Goal: Task Accomplishment & Management: Manage account settings

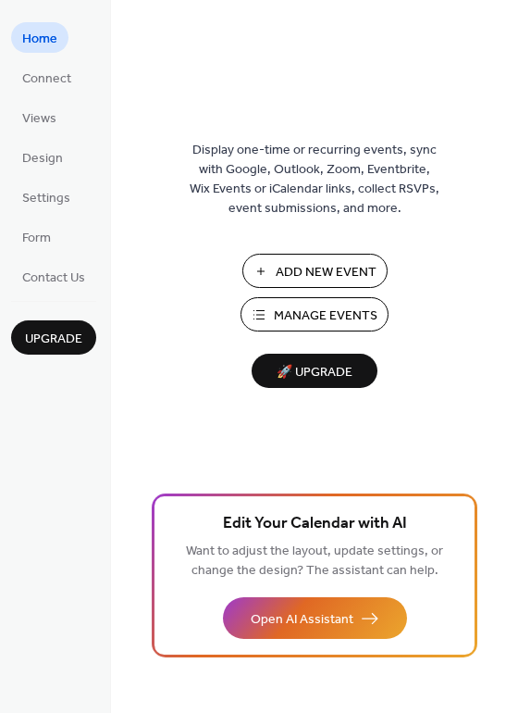
click at [312, 312] on span "Manage Events" at bounding box center [326, 315] width 104 height 19
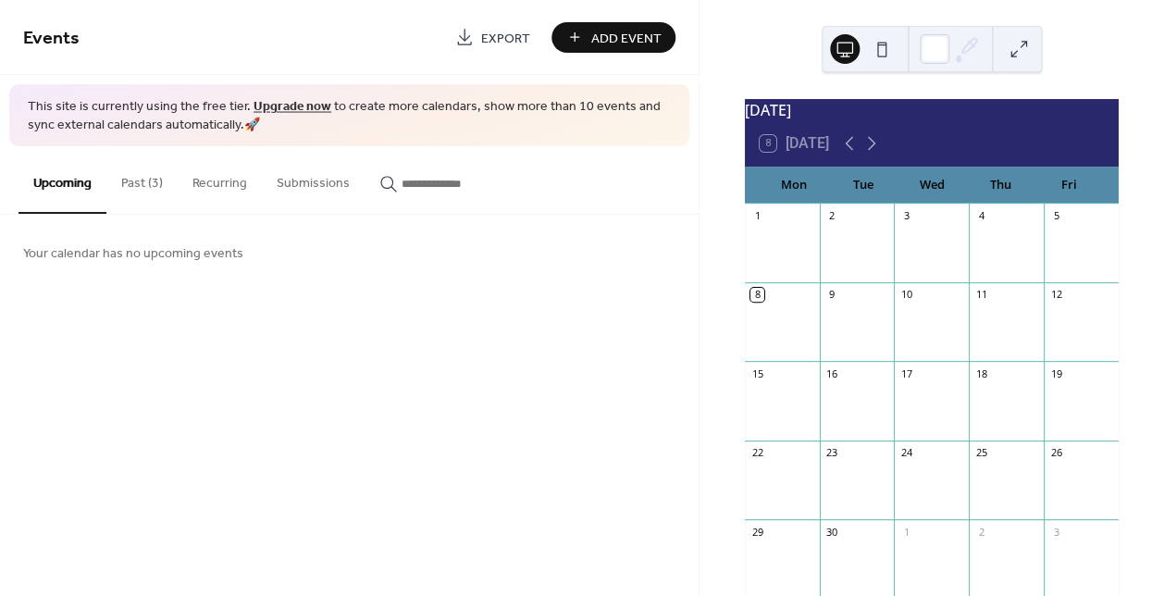
click at [153, 189] on button "Past (3)" at bounding box center [141, 179] width 71 height 66
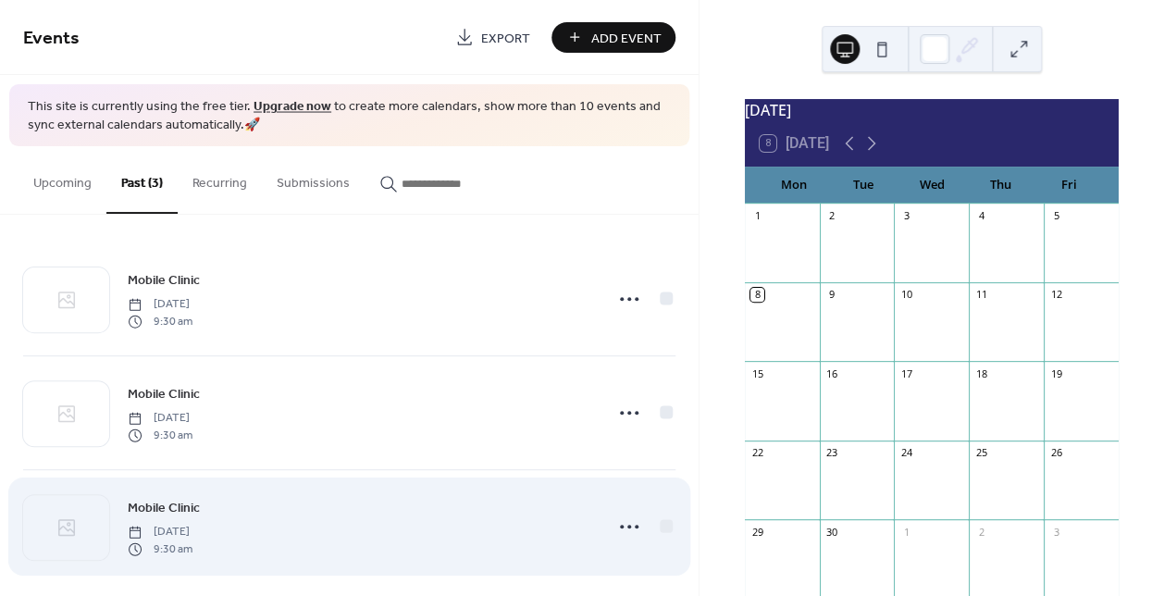
scroll to position [16, 0]
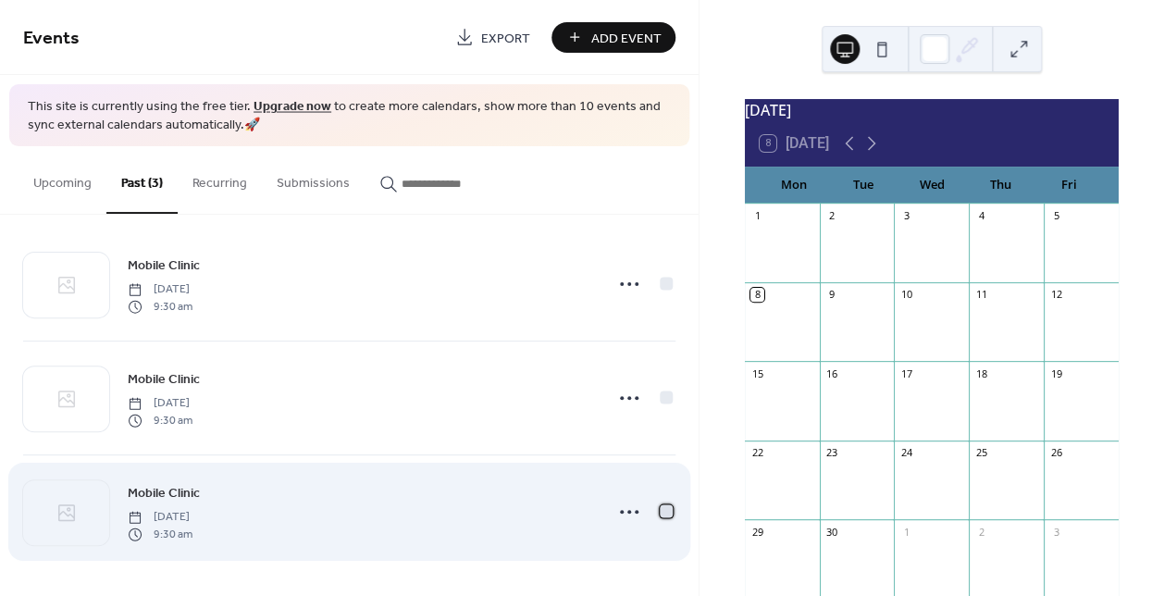
click at [664, 507] on div at bounding box center [666, 511] width 13 height 13
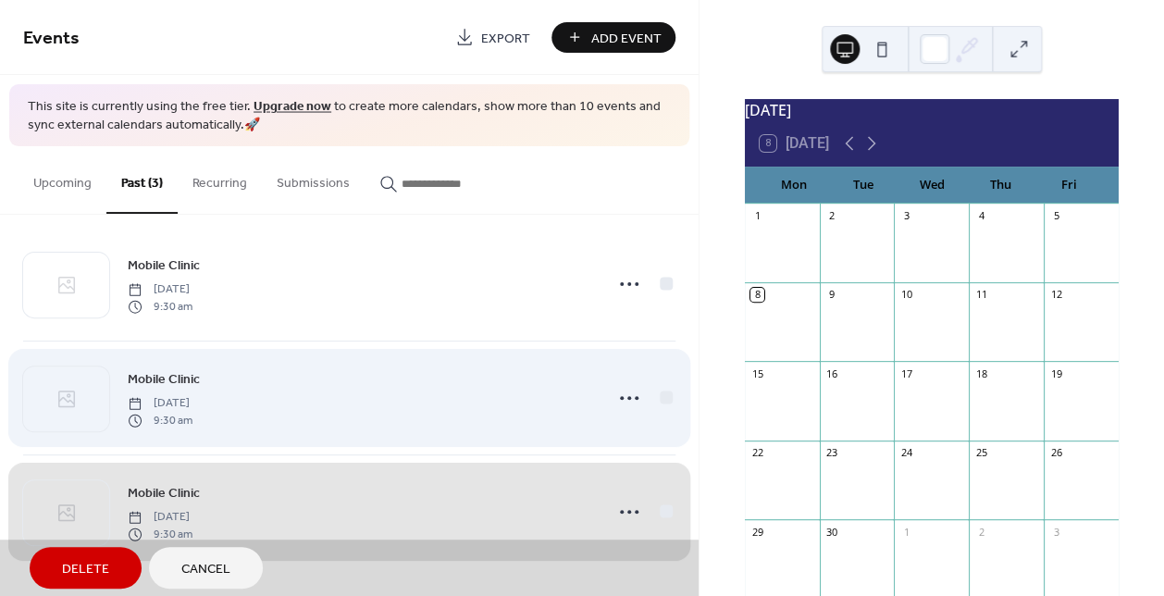
click at [667, 397] on div "Mobile Clinic [DATE] 9:30 am" at bounding box center [349, 398] width 653 height 114
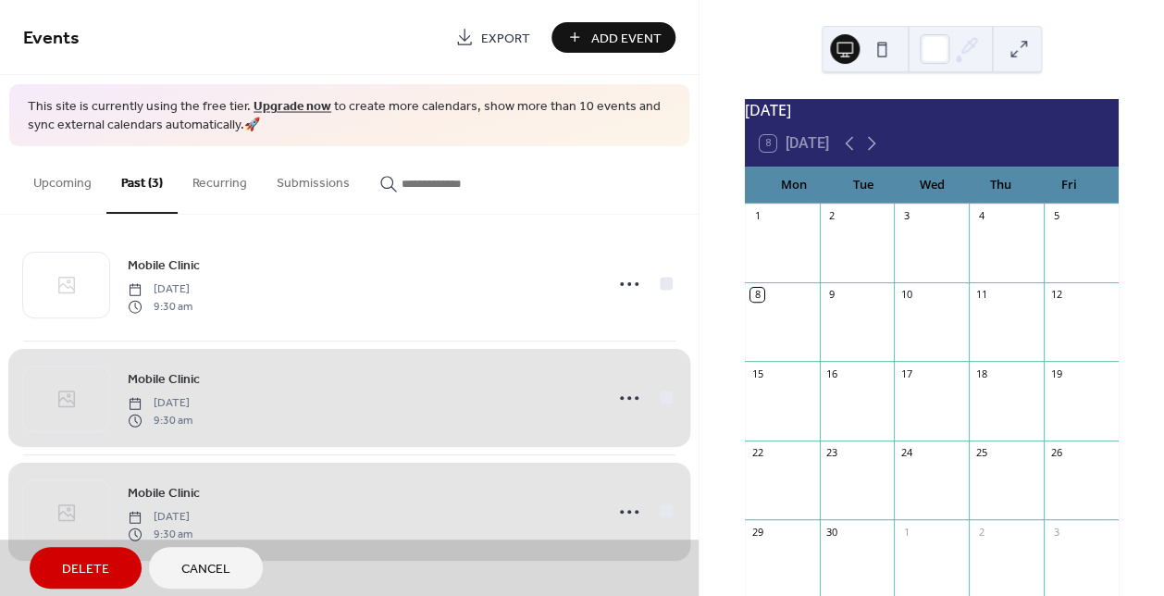
click at [93, 561] on span "Delete" at bounding box center [85, 569] width 47 height 19
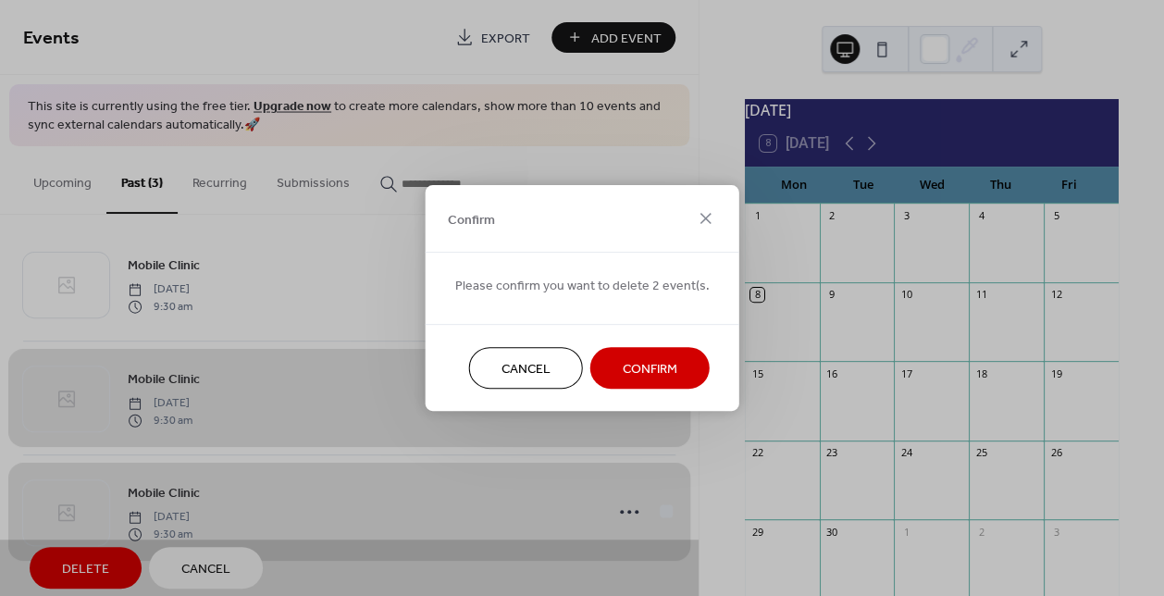
click at [614, 368] on button "Confirm" at bounding box center [650, 368] width 119 height 42
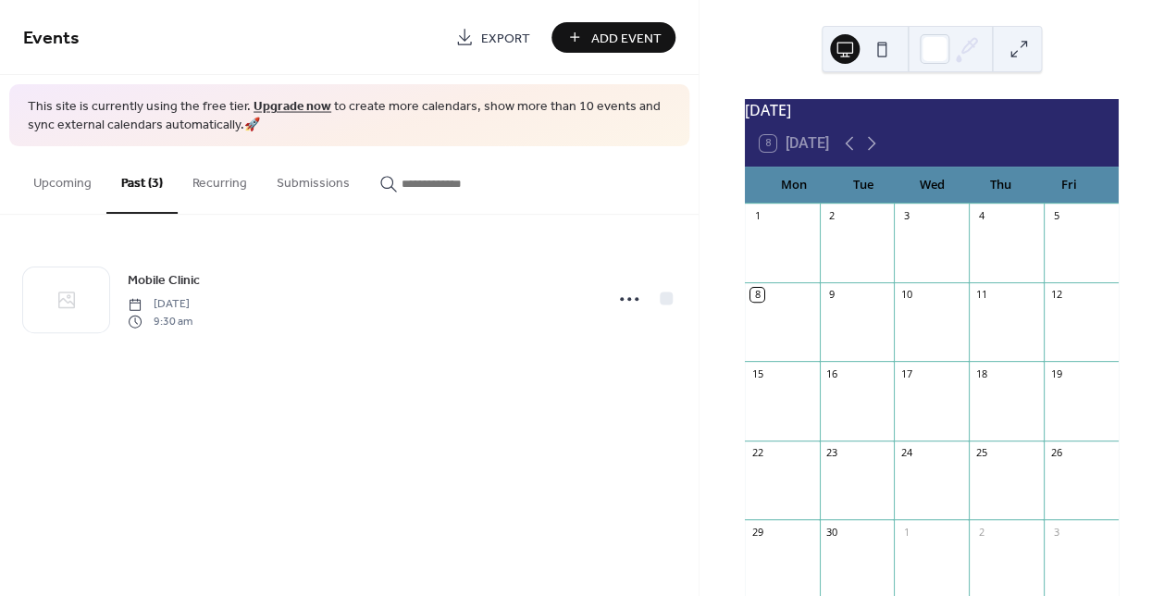
scroll to position [0, 0]
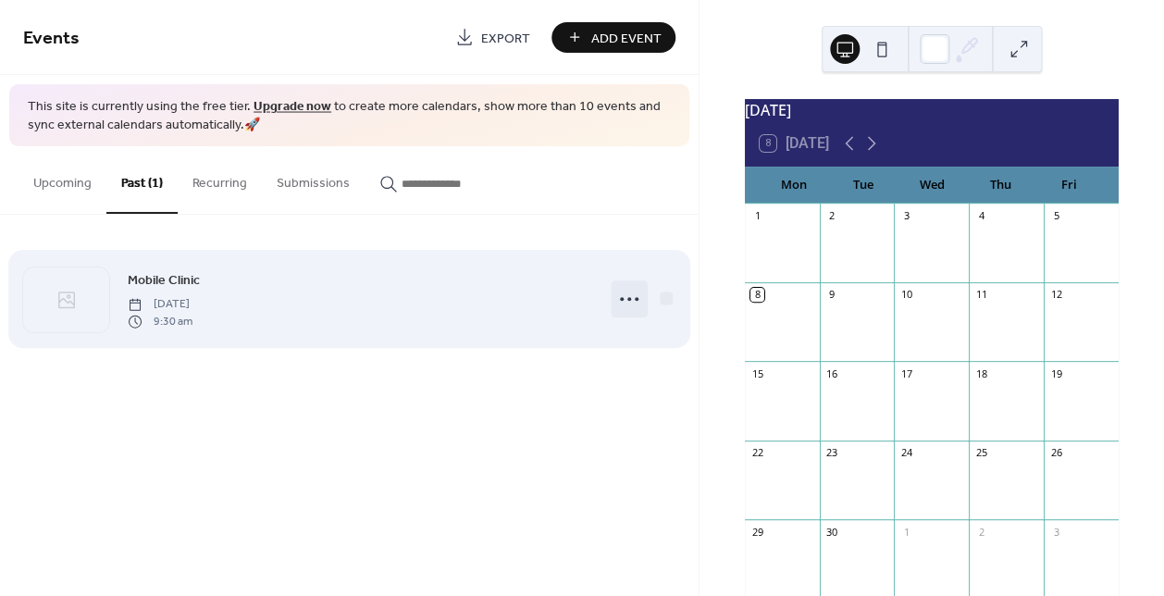
click at [627, 301] on icon at bounding box center [630, 299] width 30 height 30
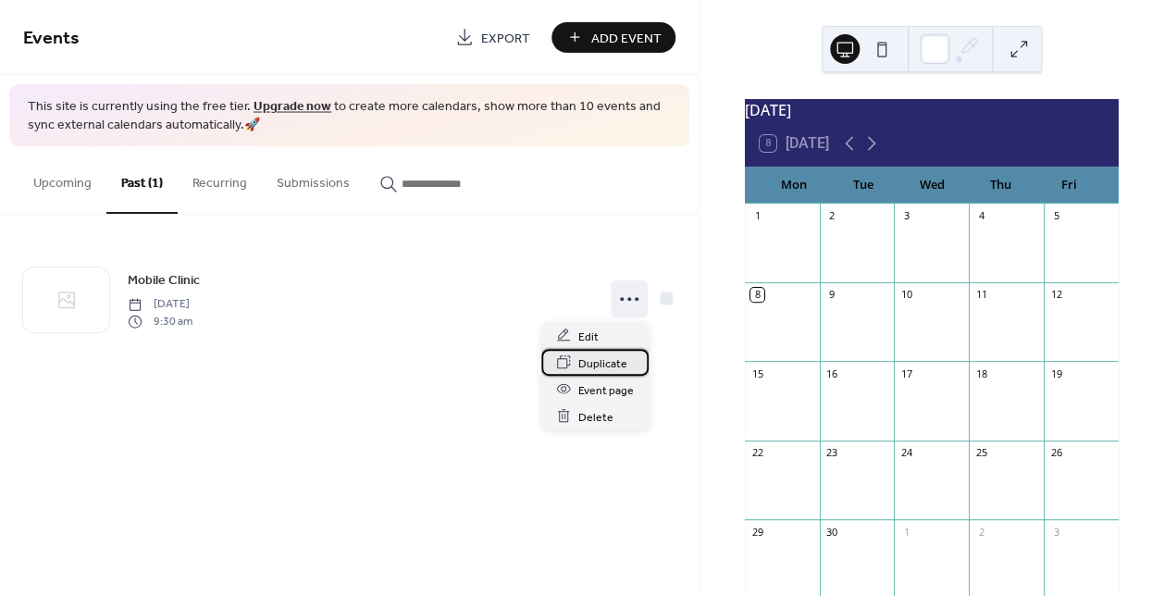
click at [605, 361] on span "Duplicate" at bounding box center [603, 363] width 49 height 19
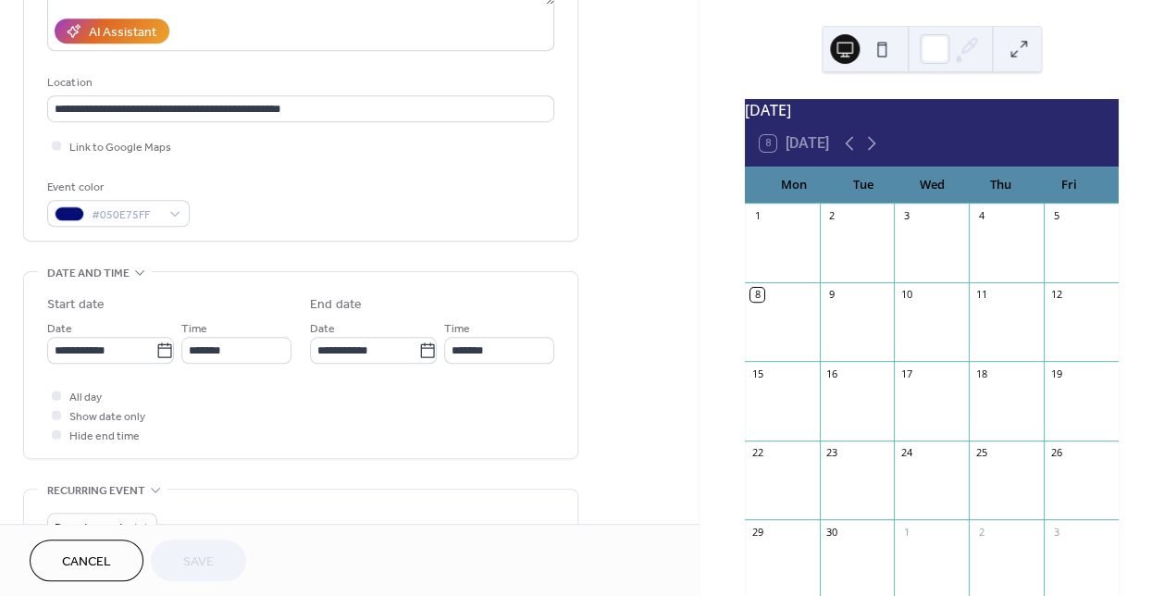
scroll to position [339, 0]
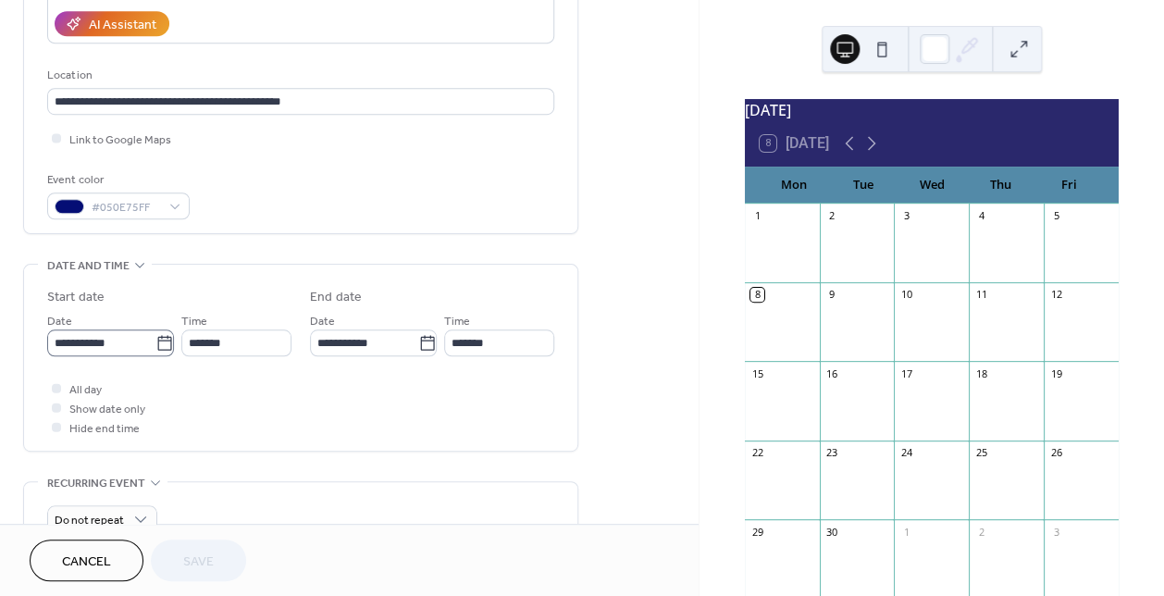
click at [160, 352] on icon at bounding box center [165, 343] width 19 height 19
click at [156, 352] on input "**********" at bounding box center [101, 343] width 108 height 27
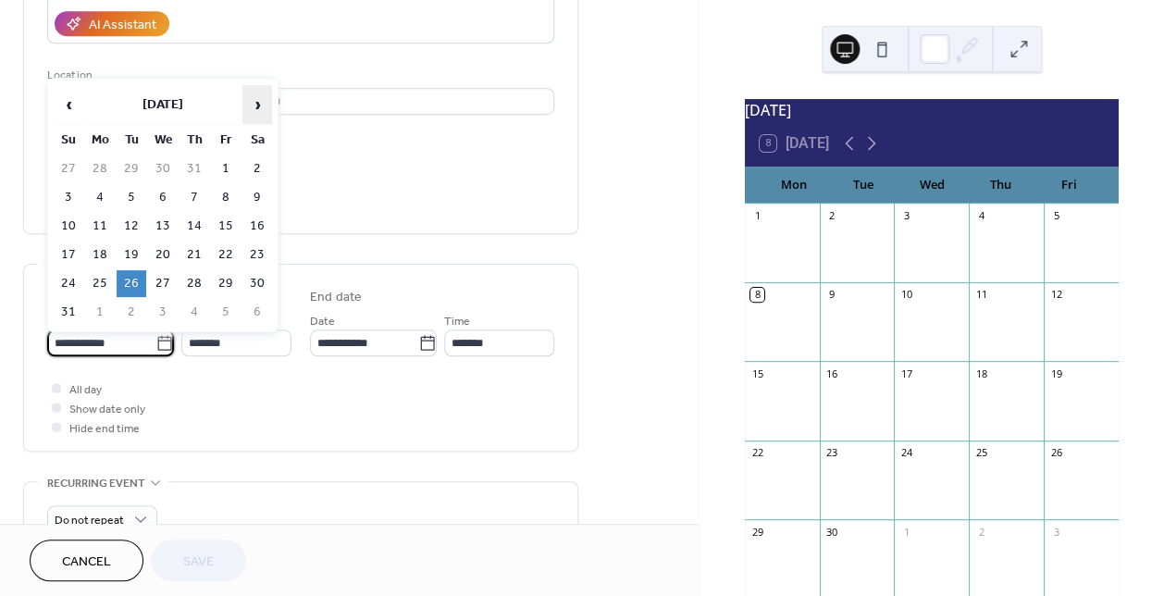
click at [260, 106] on span "›" at bounding box center [257, 104] width 28 height 37
click at [131, 249] on td "23" at bounding box center [132, 255] width 30 height 27
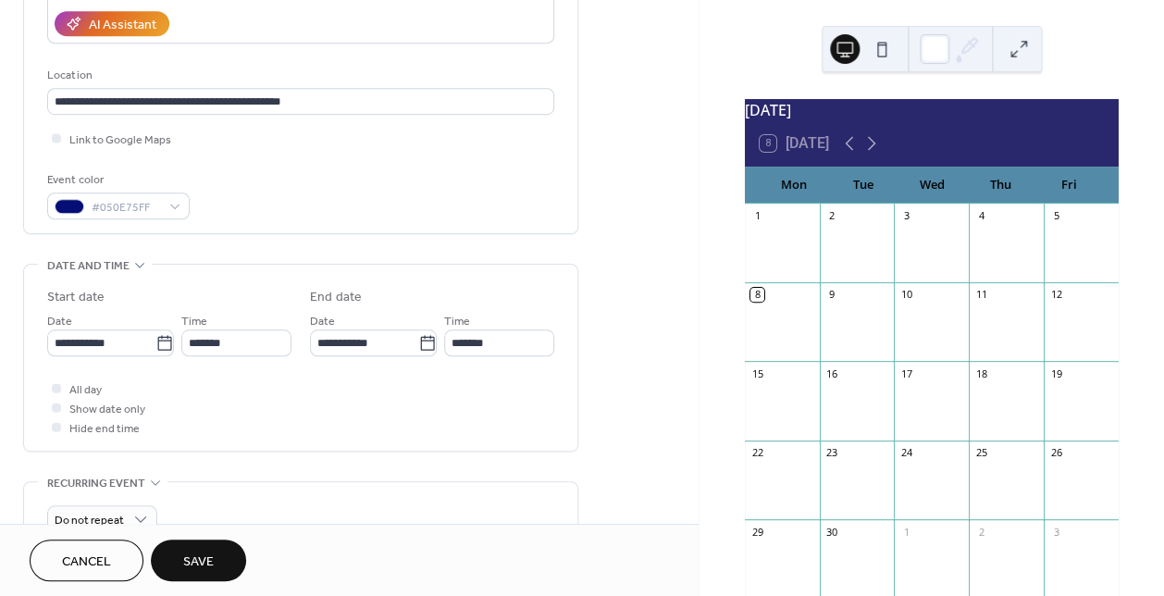
type input "**********"
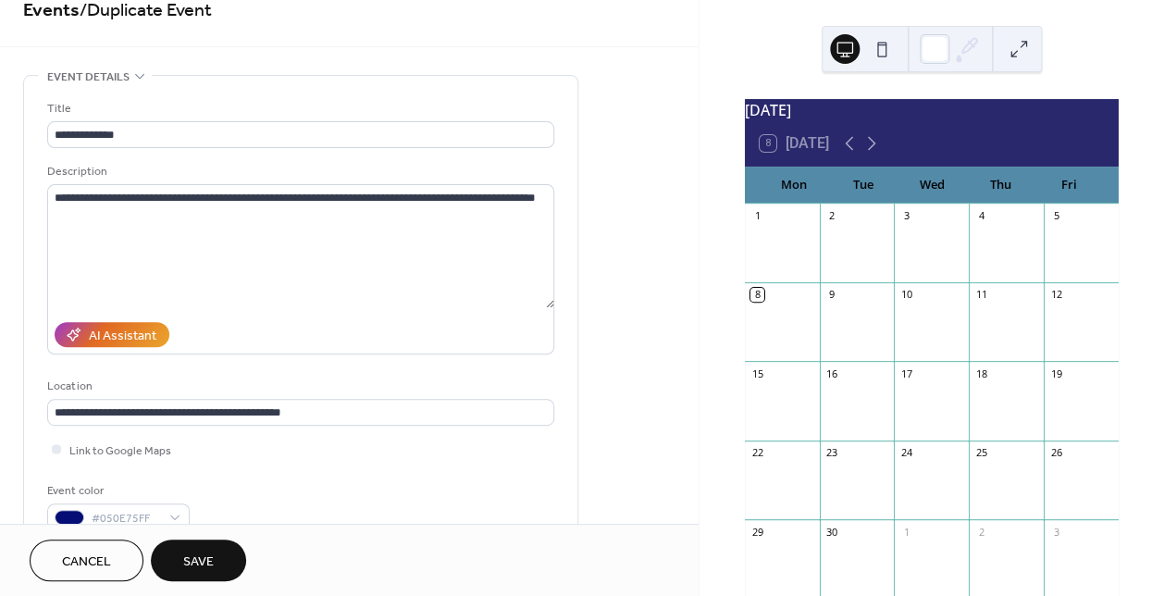
scroll to position [0, 0]
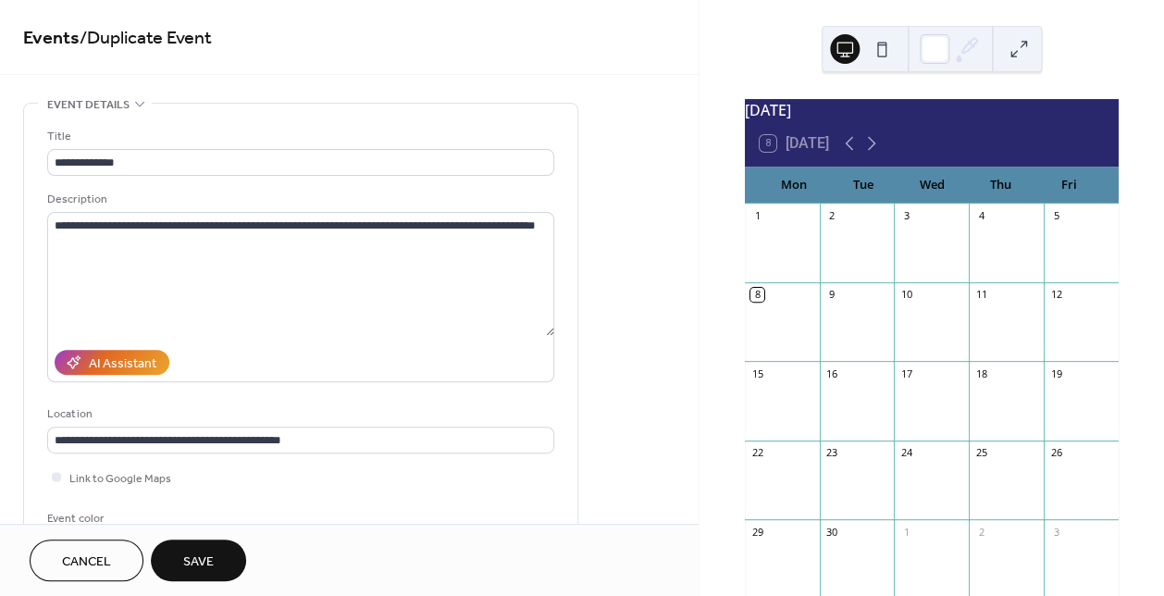
click at [194, 561] on span "Save" at bounding box center [198, 562] width 31 height 19
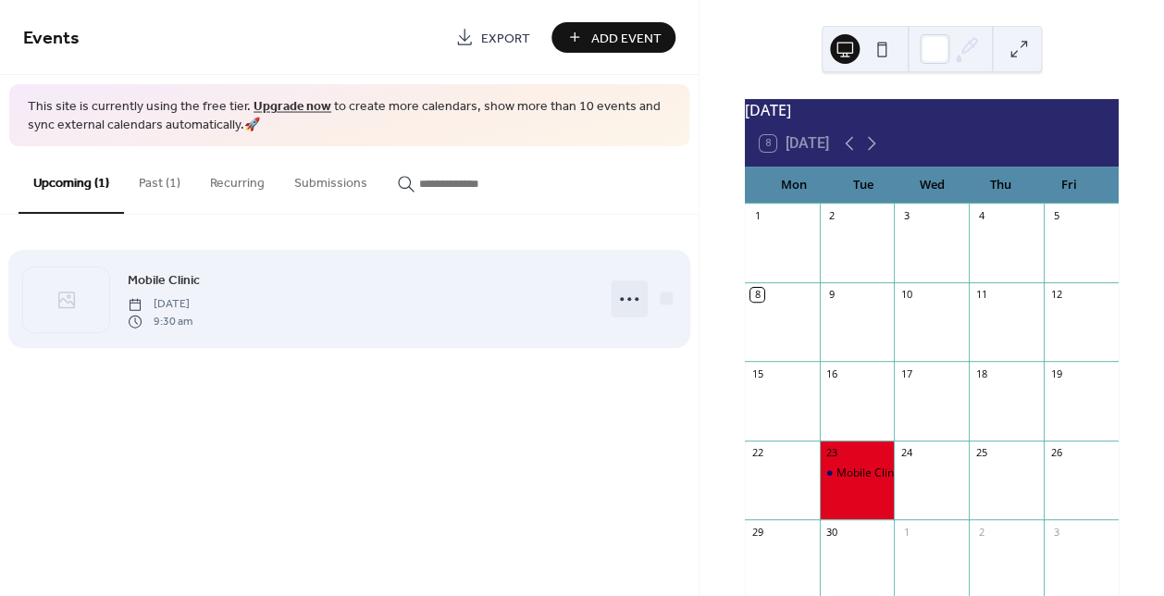
click at [633, 299] on icon at bounding box center [630, 299] width 30 height 30
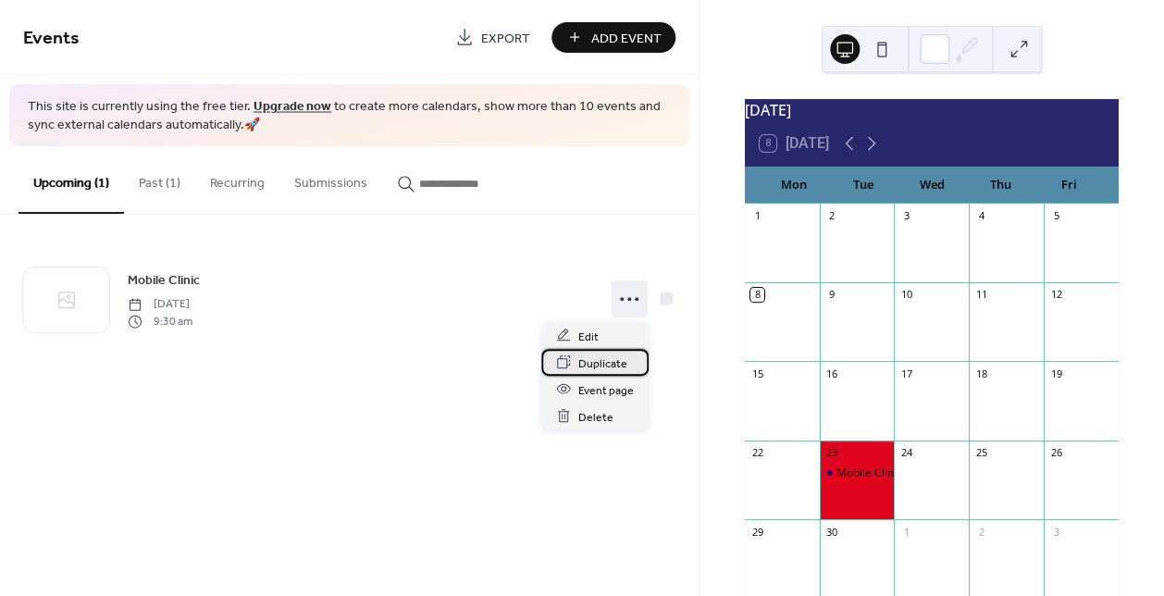
click at [605, 355] on span "Duplicate" at bounding box center [603, 363] width 49 height 19
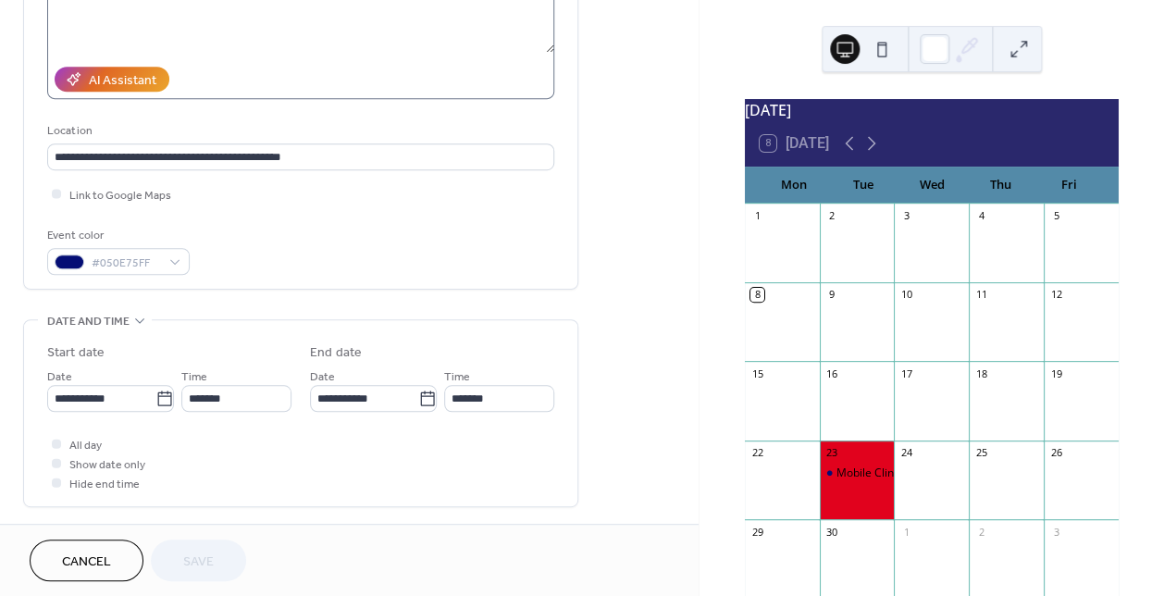
scroll to position [284, 0]
click at [157, 404] on icon at bounding box center [164, 397] width 14 height 15
click at [153, 406] on input "**********" at bounding box center [101, 397] width 108 height 27
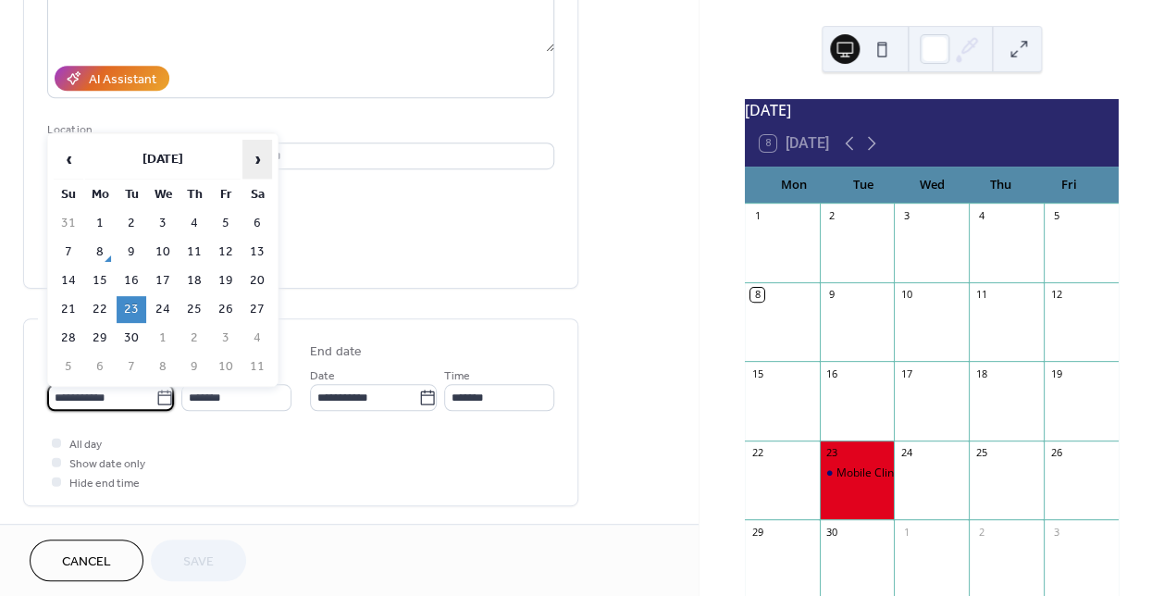
click at [262, 156] on span "›" at bounding box center [257, 159] width 28 height 37
click at [131, 301] on td "21" at bounding box center [132, 309] width 30 height 27
type input "**********"
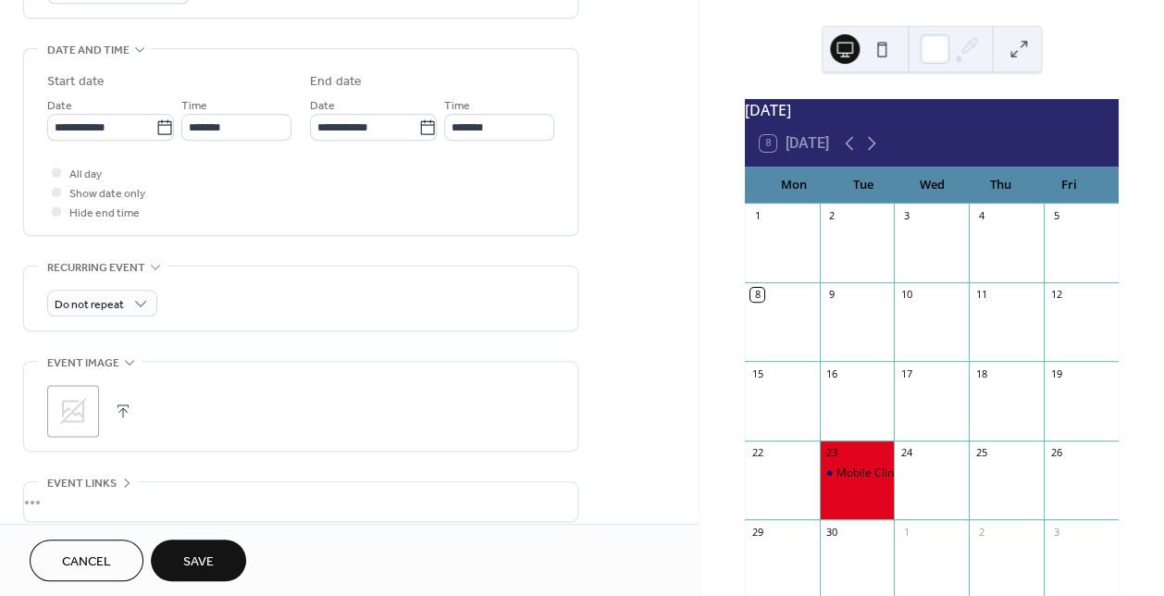
scroll to position [723, 0]
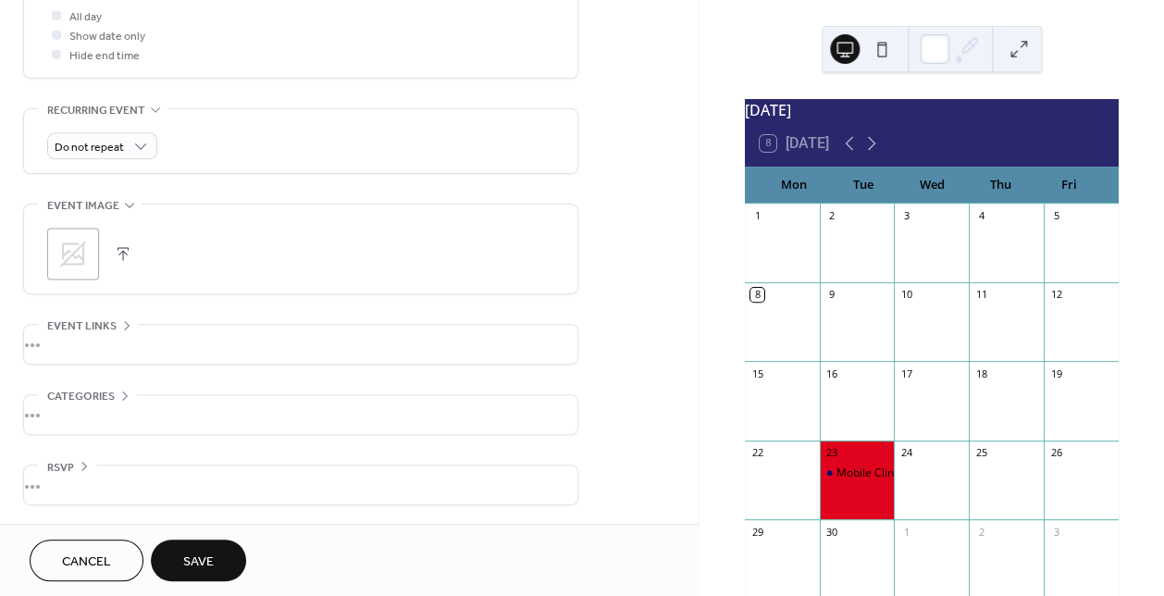
click at [210, 555] on span "Save" at bounding box center [198, 562] width 31 height 19
